Goal: Find specific page/section: Find specific page/section

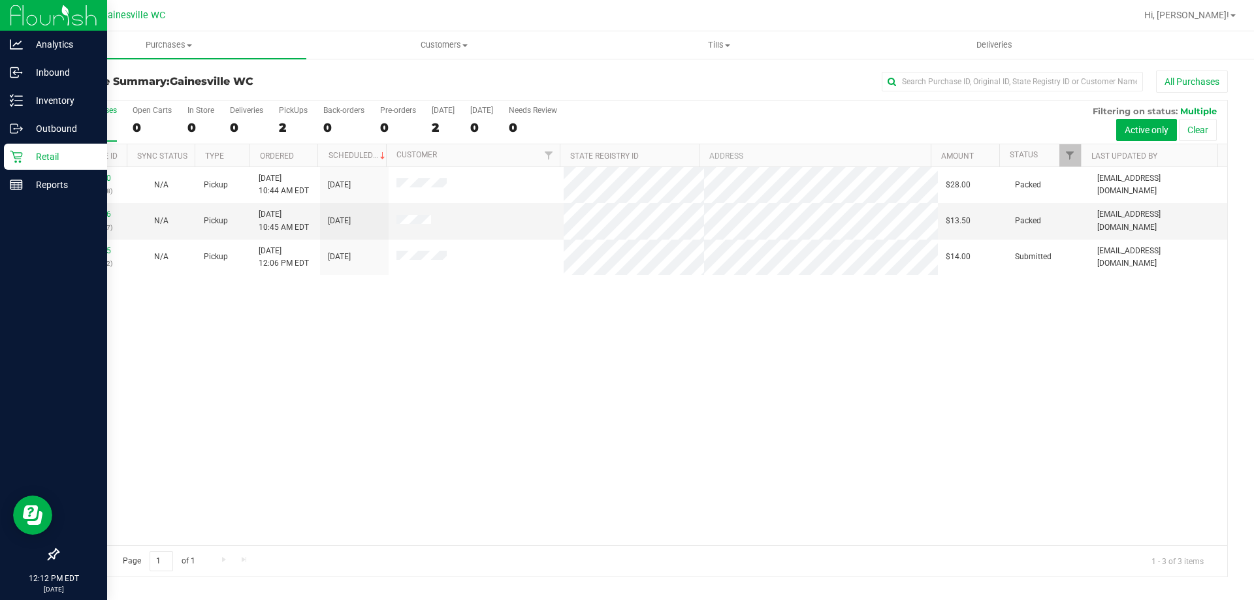
click at [25, 208] on div at bounding box center [53, 371] width 107 height 342
click at [34, 189] on p "Reports" at bounding box center [62, 185] width 78 height 16
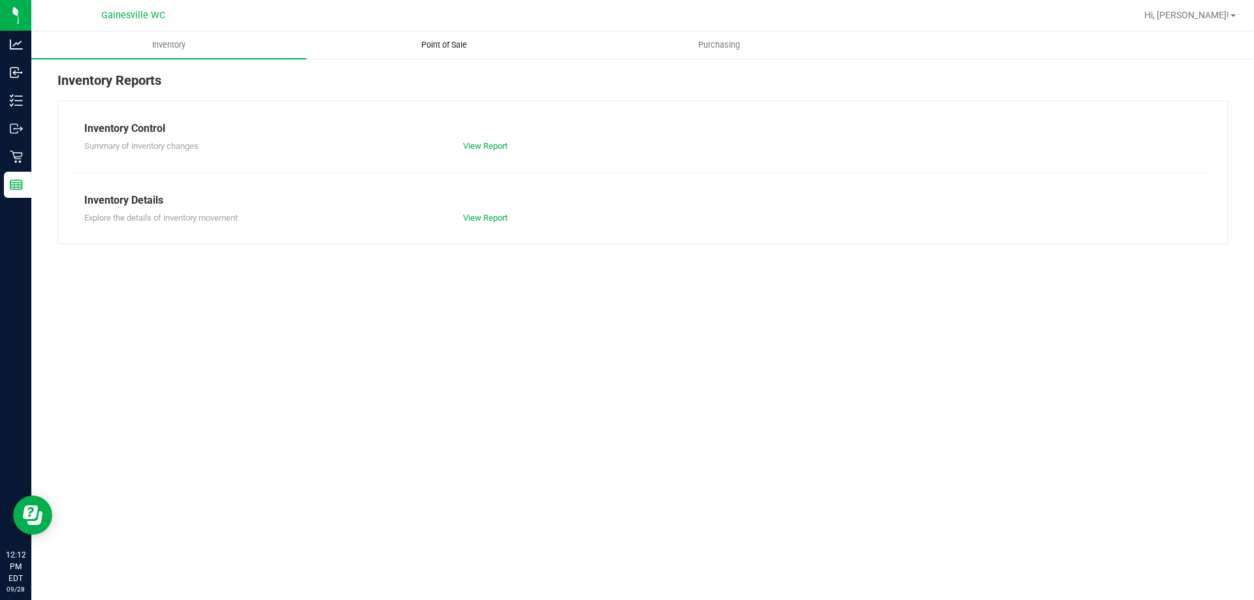
click at [456, 45] on span "Point of Sale" at bounding box center [444, 45] width 81 height 12
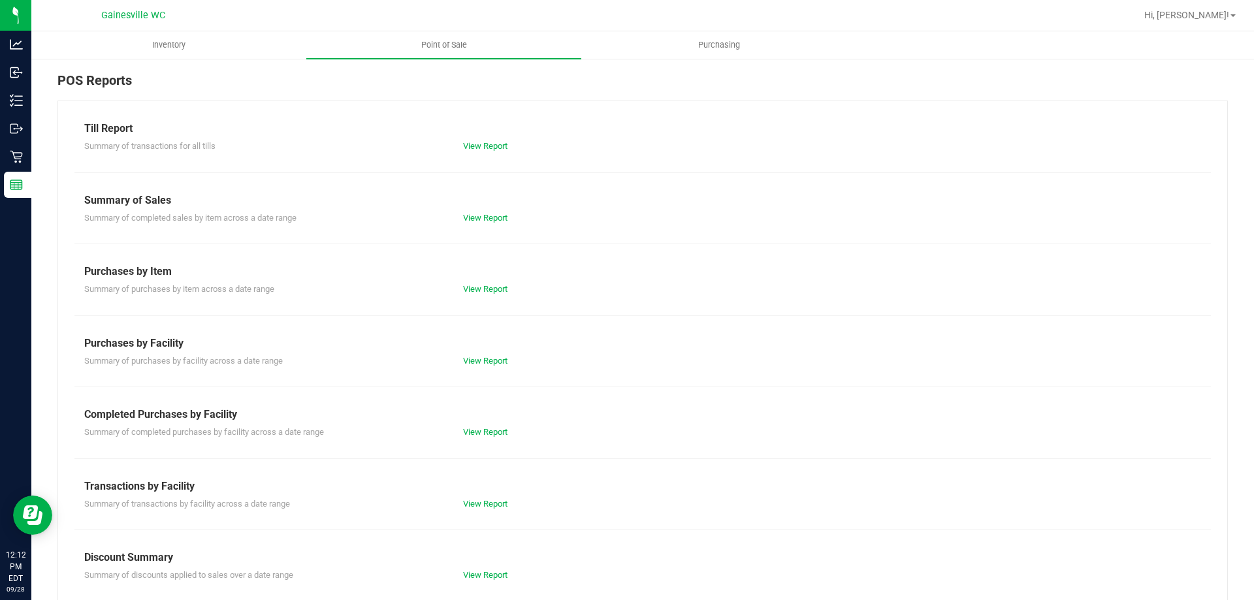
click at [484, 151] on div "View Report" at bounding box center [642, 146] width 379 height 13
click at [487, 144] on link "View Report" at bounding box center [485, 146] width 44 height 10
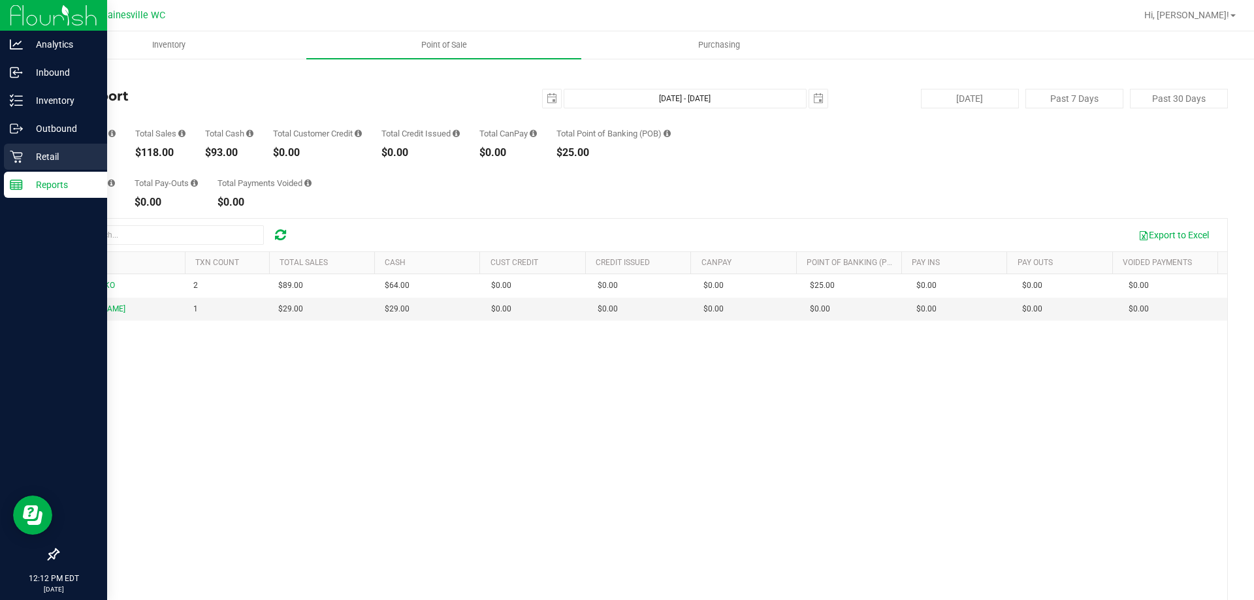
click at [54, 161] on p "Retail" at bounding box center [62, 157] width 78 height 16
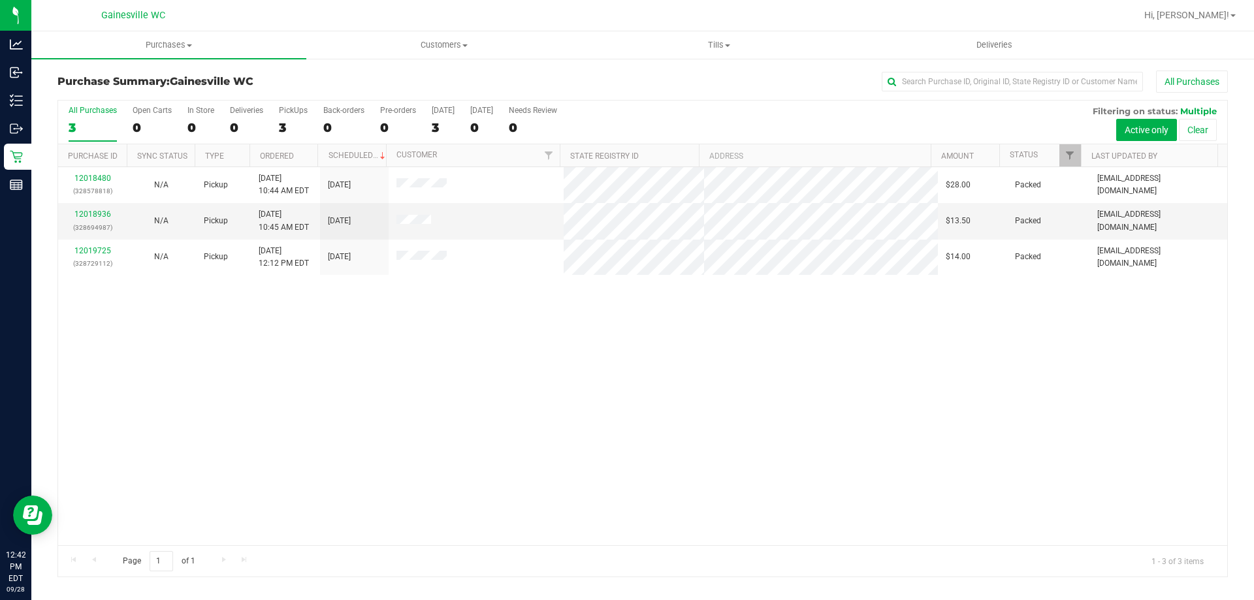
click at [696, 440] on div "12018480 (328578818) N/A Pickup [DATE] 10:44 AM EDT 9/28/2025 $28.00 Packed [EM…" at bounding box center [642, 356] width 1169 height 378
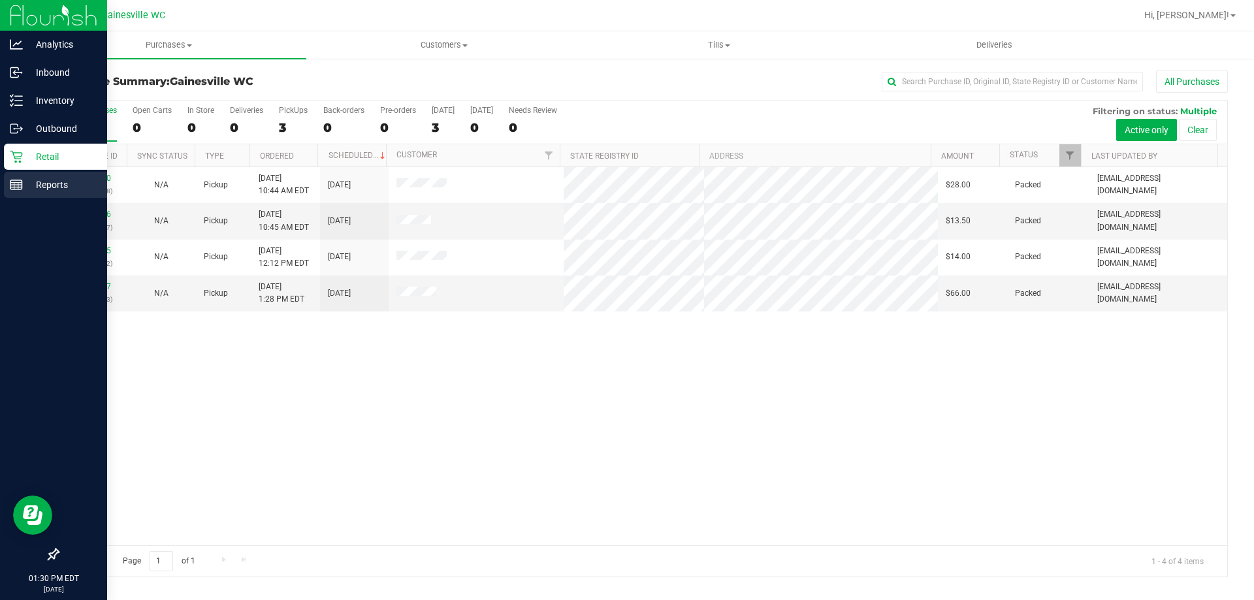
click at [42, 172] on div "Reports" at bounding box center [55, 185] width 103 height 26
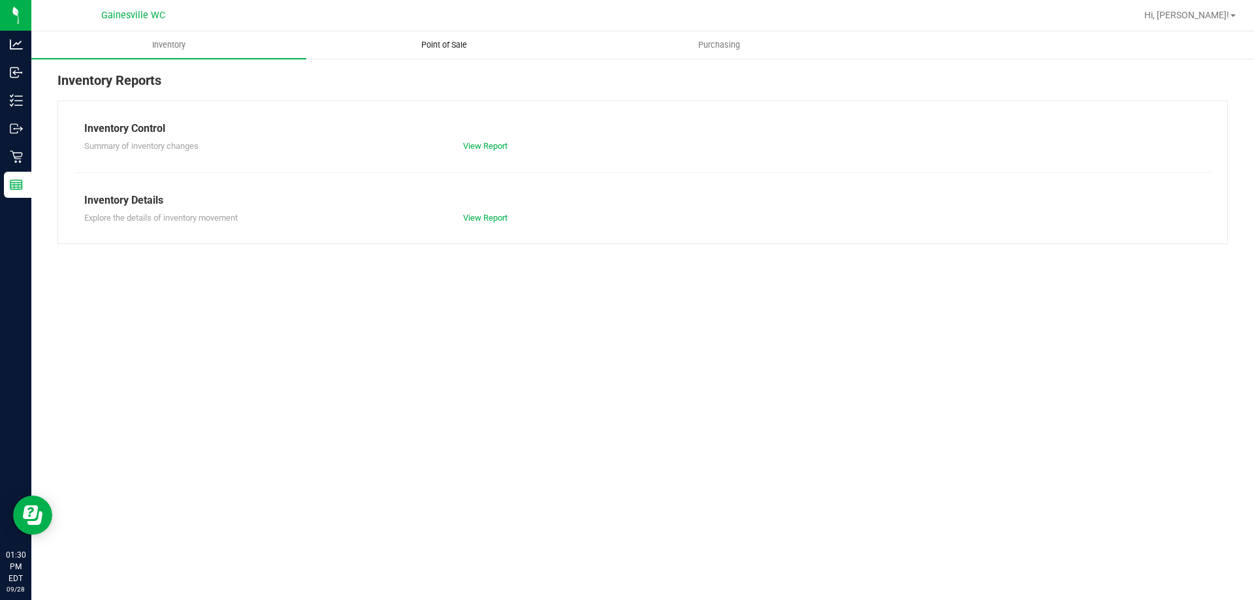
click at [447, 51] on uib-tab-heading "Point of Sale" at bounding box center [444, 45] width 274 height 26
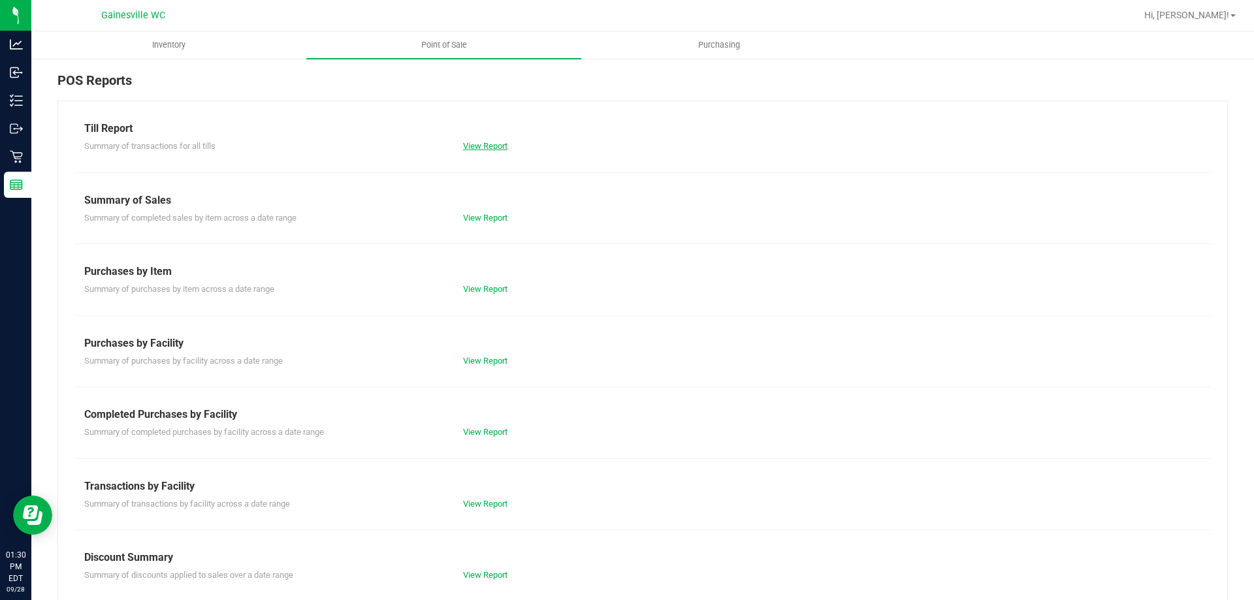
click at [470, 150] on link "View Report" at bounding box center [485, 146] width 44 height 10
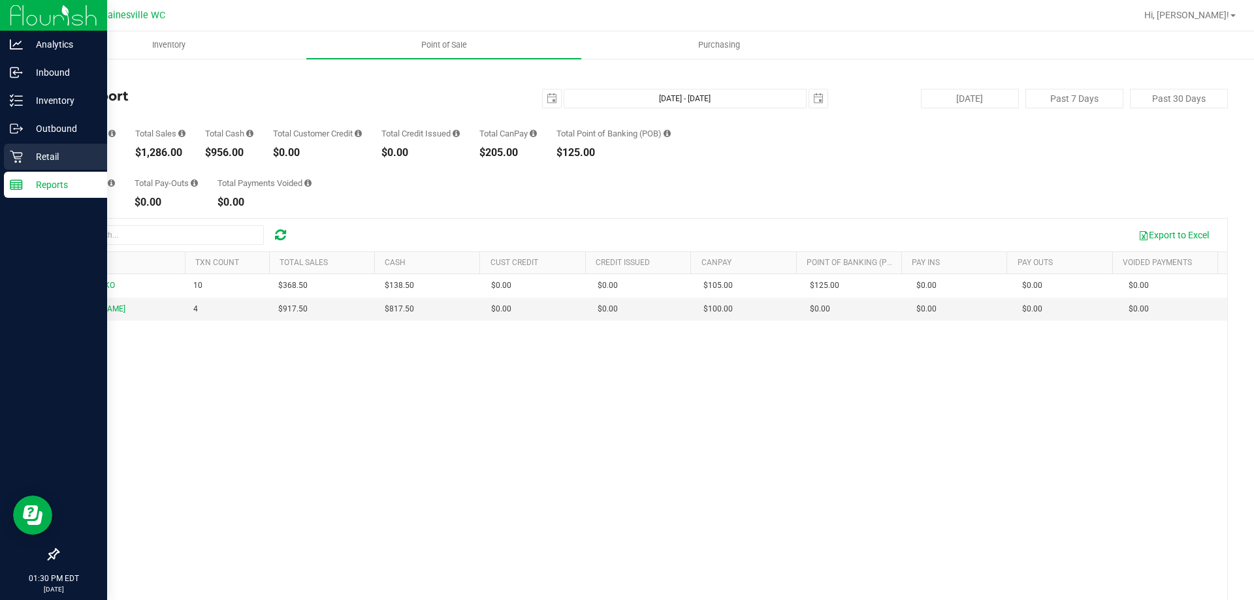
click at [24, 167] on div "Retail" at bounding box center [55, 157] width 103 height 26
